Goal: Information Seeking & Learning: Find contact information

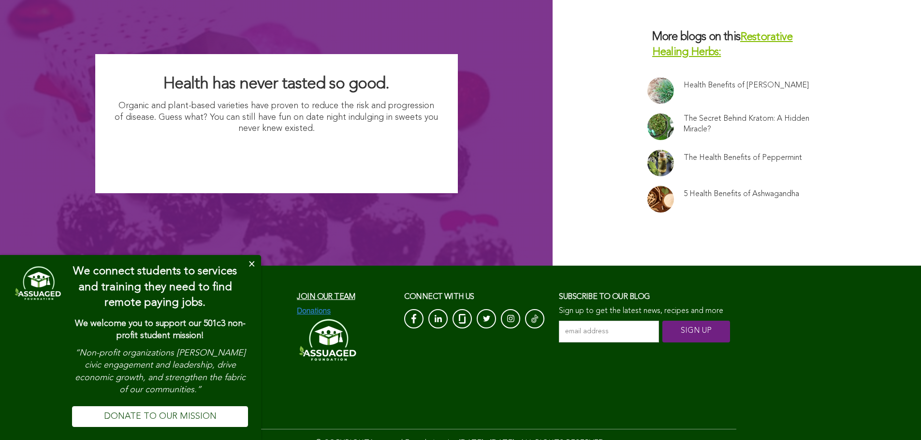
scroll to position [3013, 0]
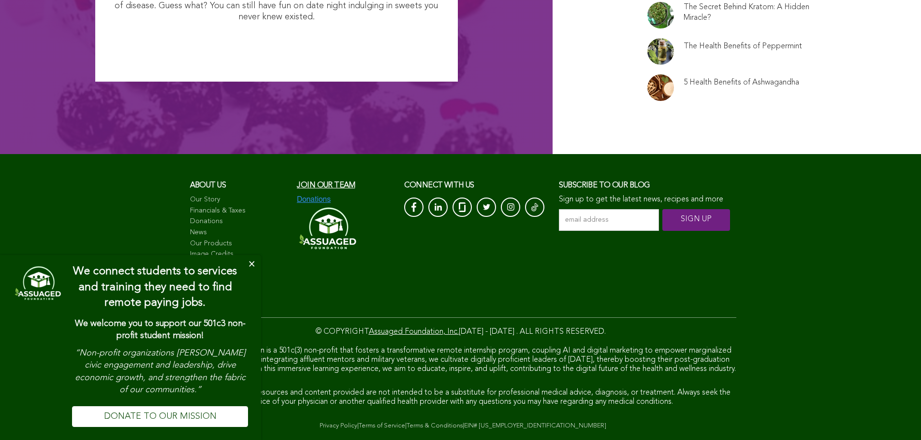
click at [254, 262] on button "Close" at bounding box center [251, 264] width 19 height 19
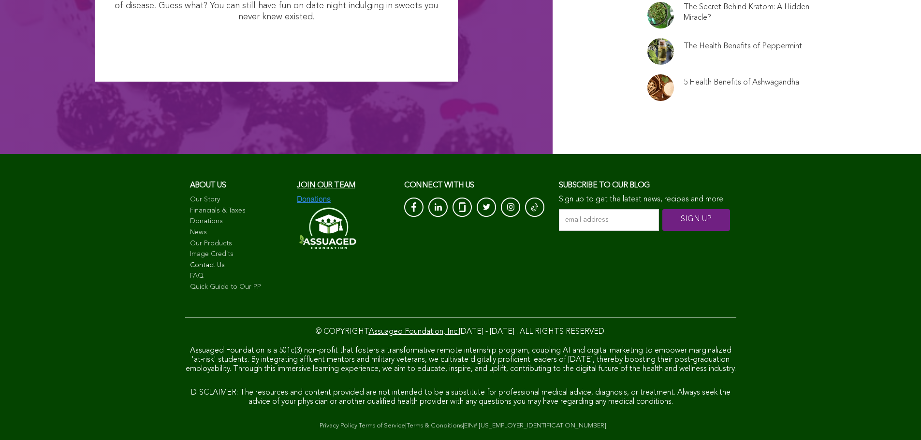
click at [197, 261] on link "Contact Us" at bounding box center [239, 266] width 98 height 10
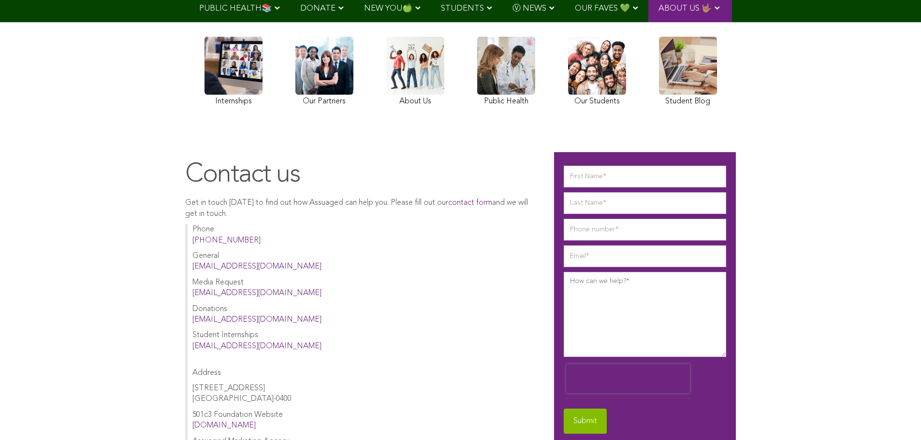
scroll to position [193, 0]
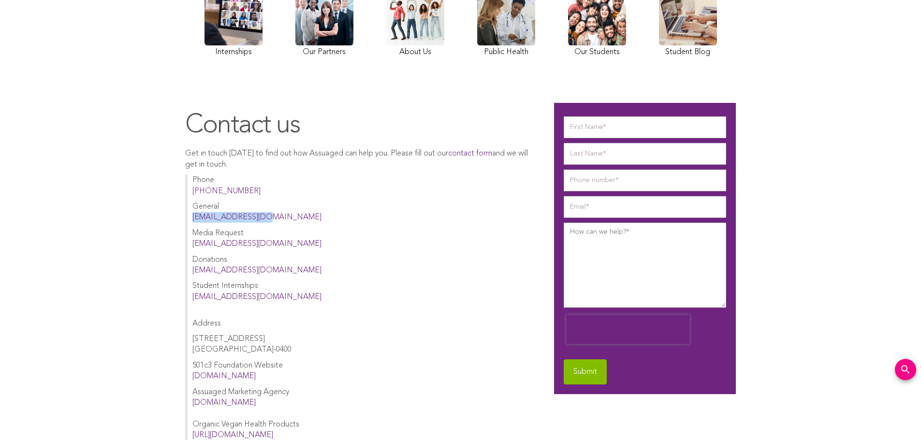
drag, startPoint x: 262, startPoint y: 216, endPoint x: 188, endPoint y: 216, distance: 74.9
click at [188, 216] on div "Phone (650) 538-6633 General hello@assuaged.com Media Request press@assuaged.co…" at bounding box center [360, 313] width 350 height 277
copy link "[EMAIL_ADDRESS][DOMAIN_NAME]"
